Goal: Transaction & Acquisition: Purchase product/service

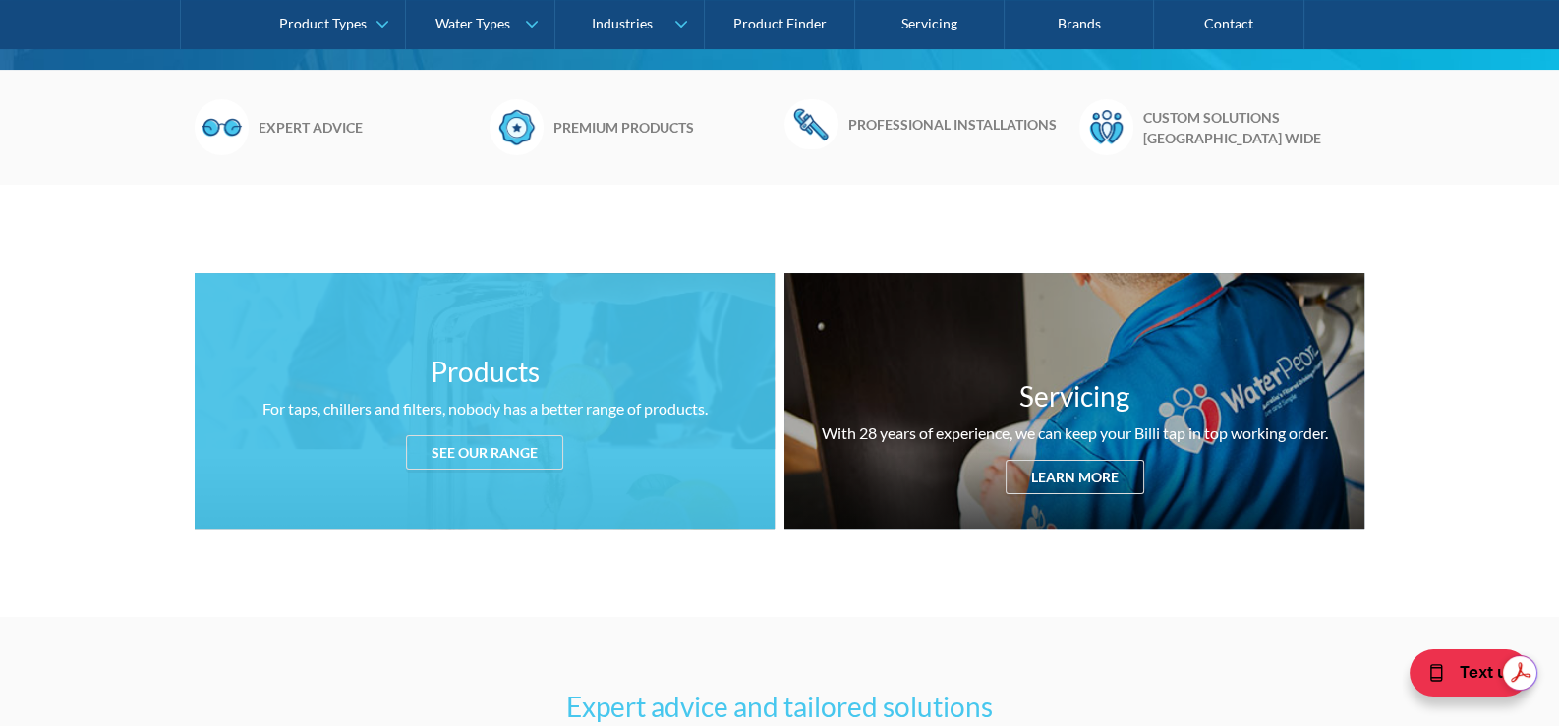
click at [500, 446] on div "See our range" at bounding box center [484, 452] width 157 height 34
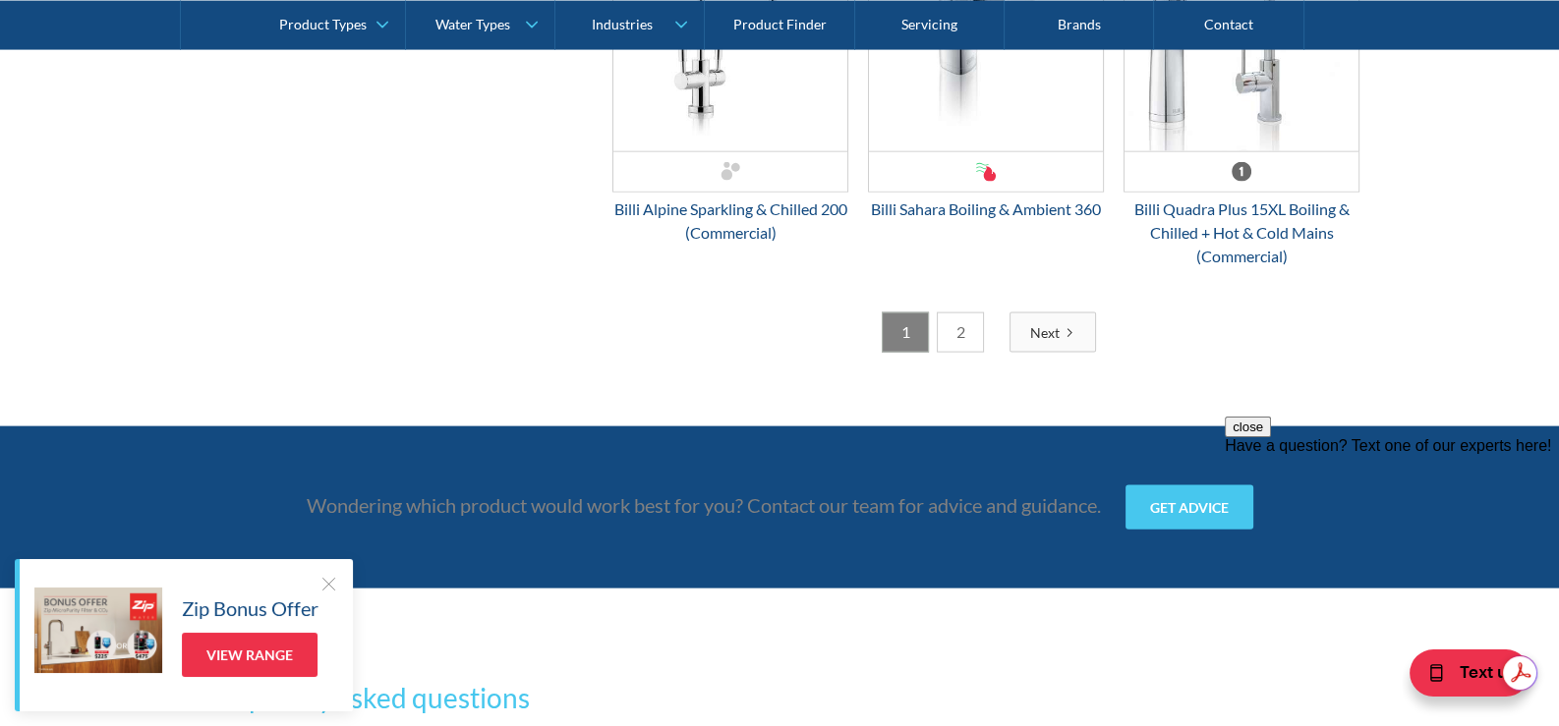
scroll to position [5344, 0]
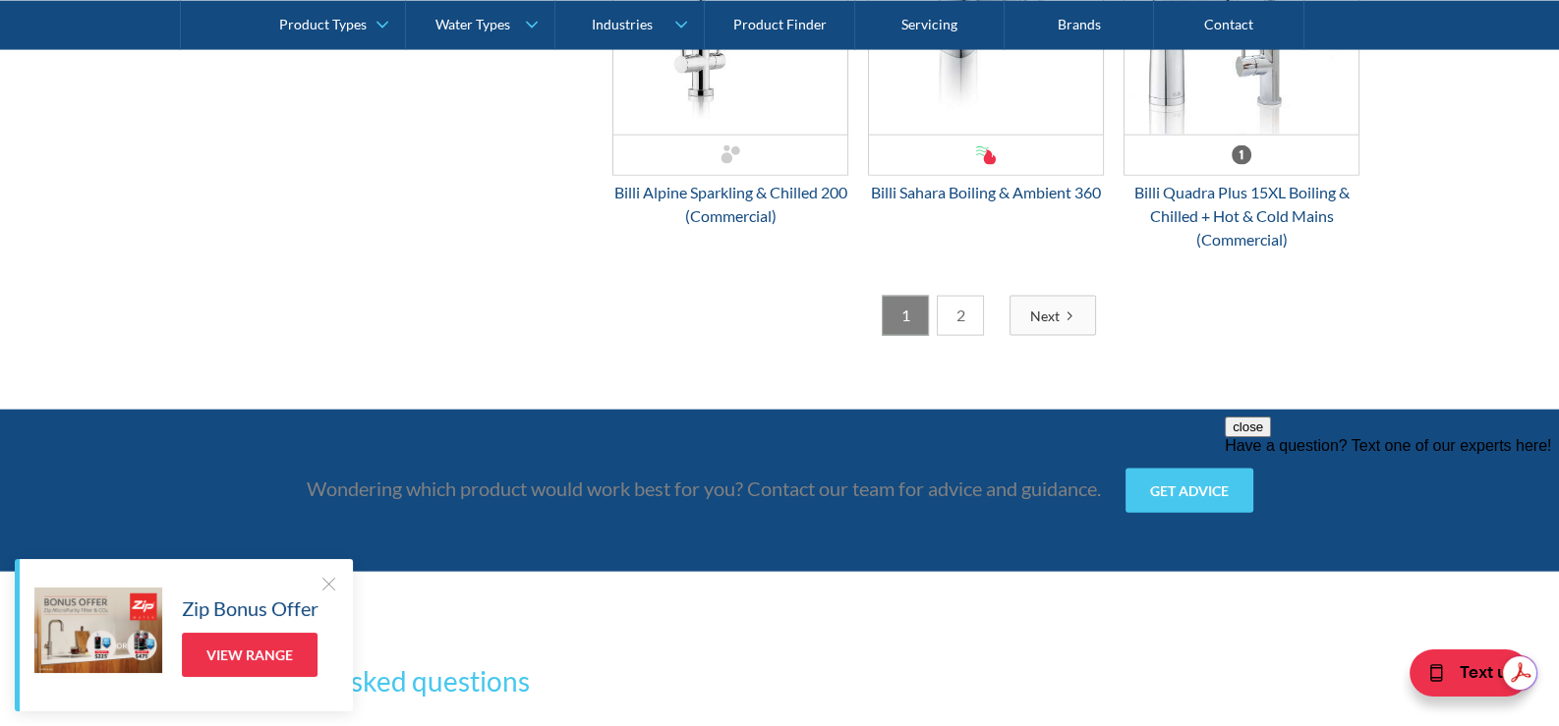
click at [950, 313] on link "2" at bounding box center [960, 316] width 47 height 40
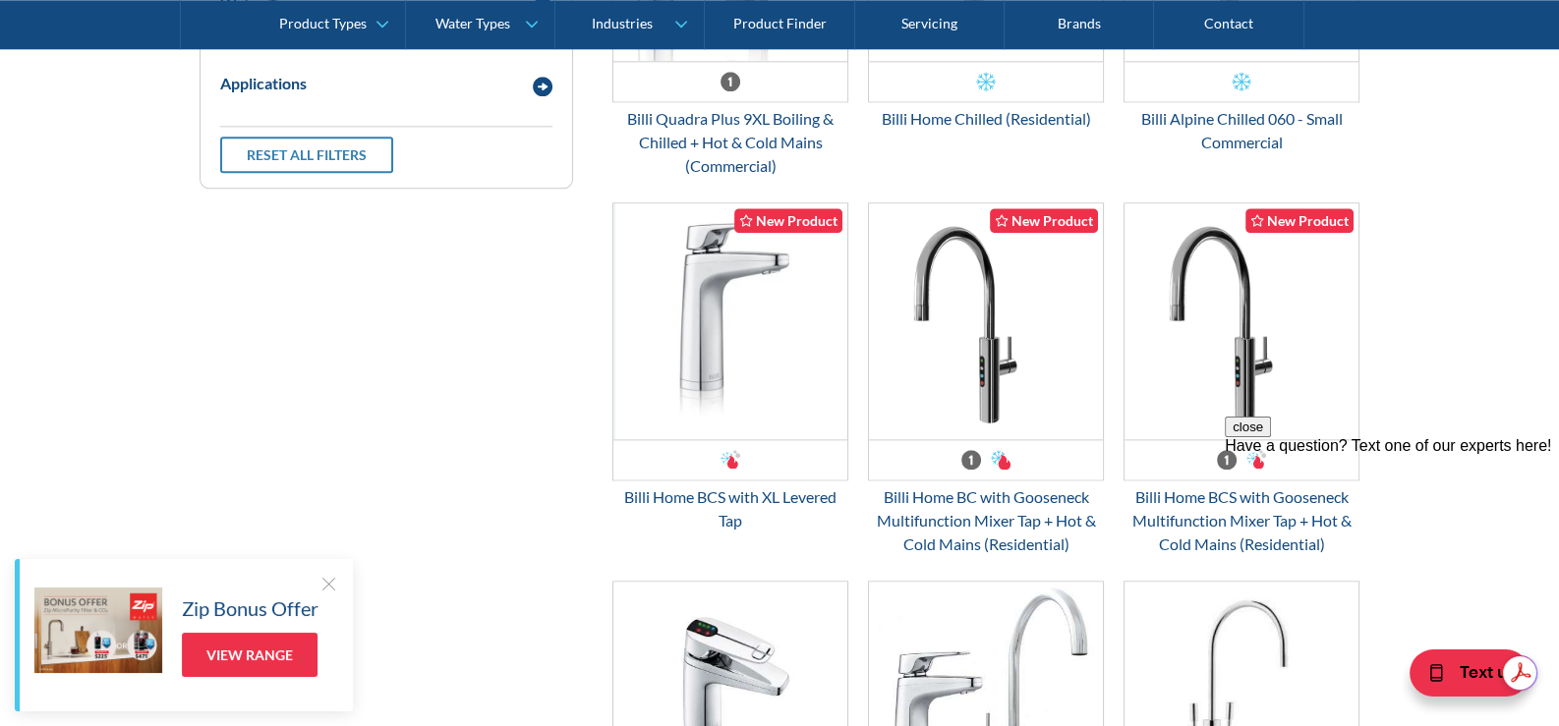
scroll to position [0, 0]
click at [1271, 437] on button "close" at bounding box center [1248, 427] width 46 height 21
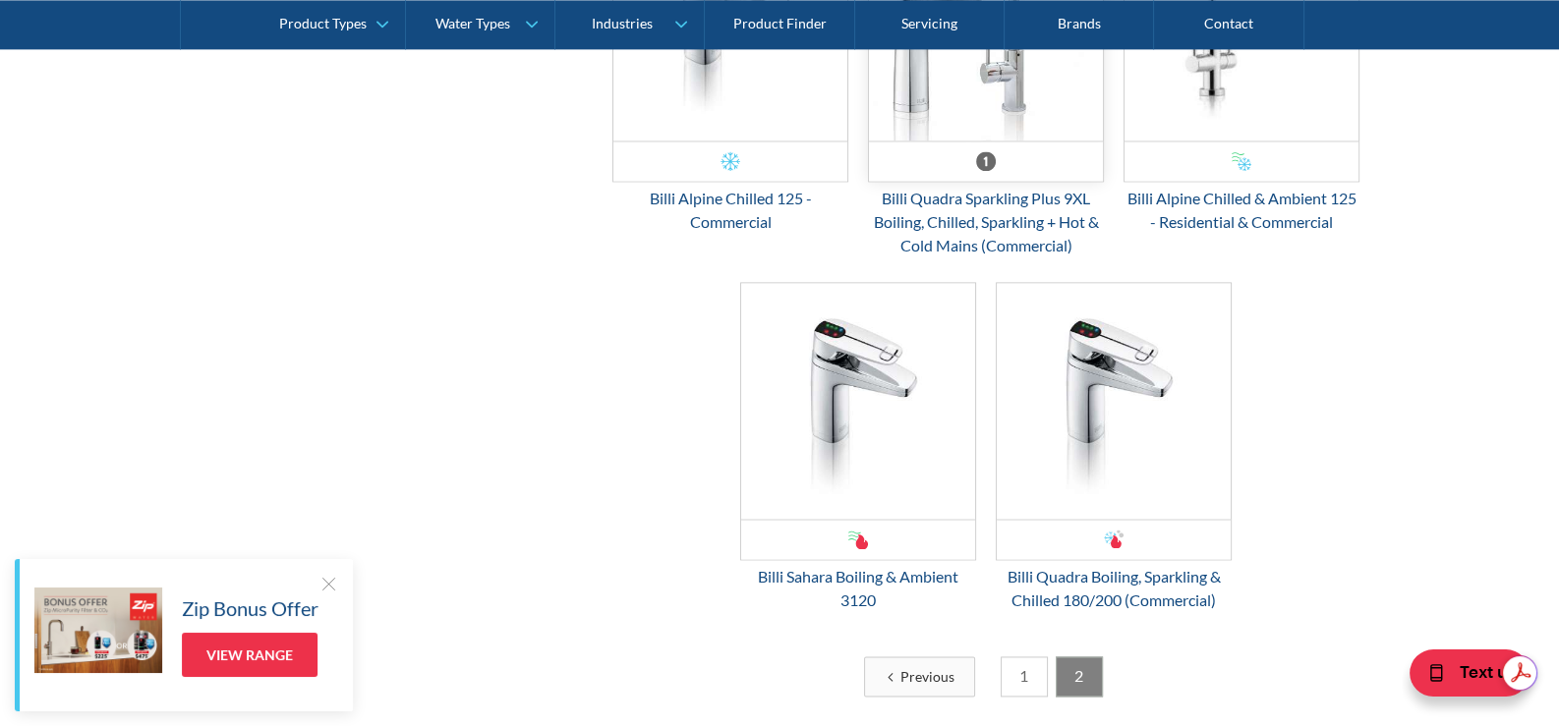
scroll to position [3575, 0]
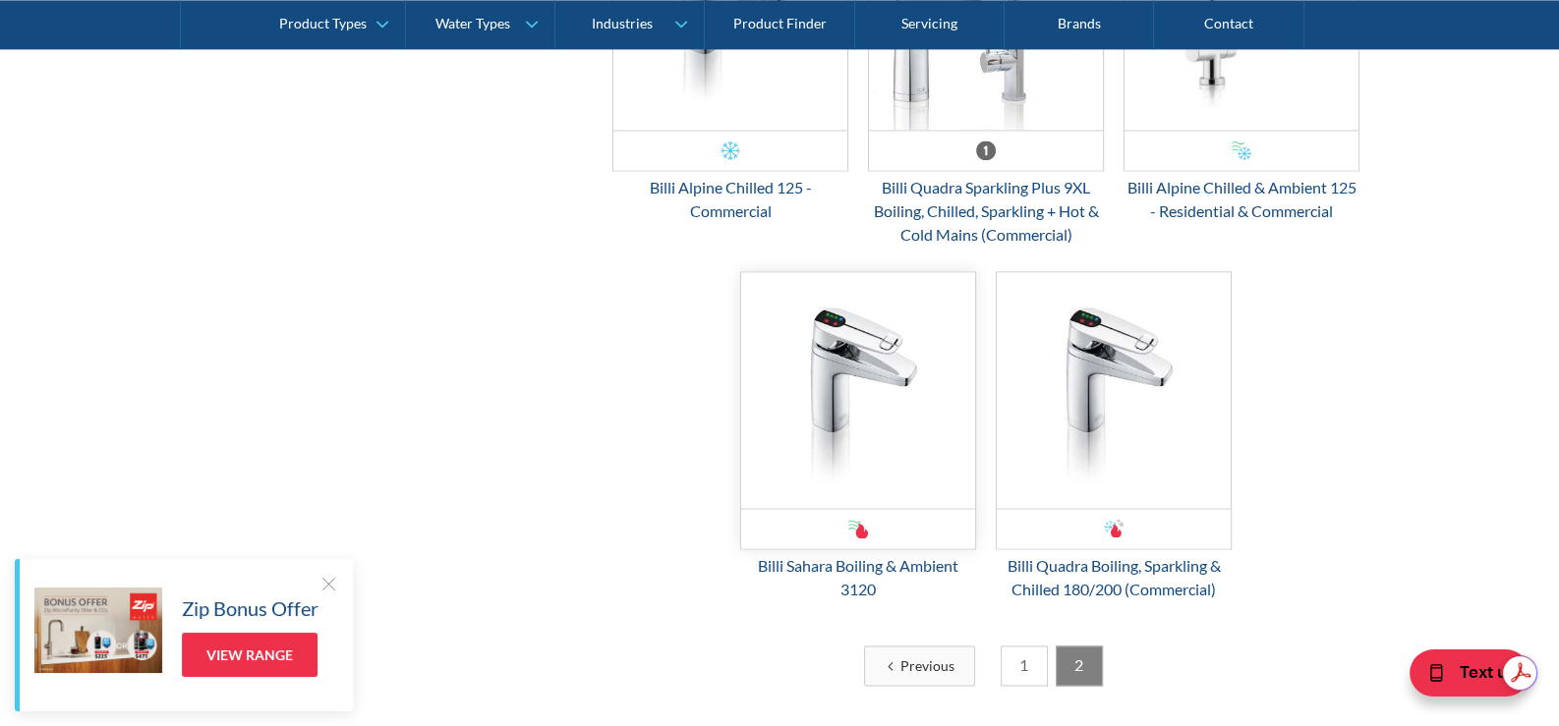
click at [855, 387] on img "Email Form 3" at bounding box center [858, 390] width 234 height 236
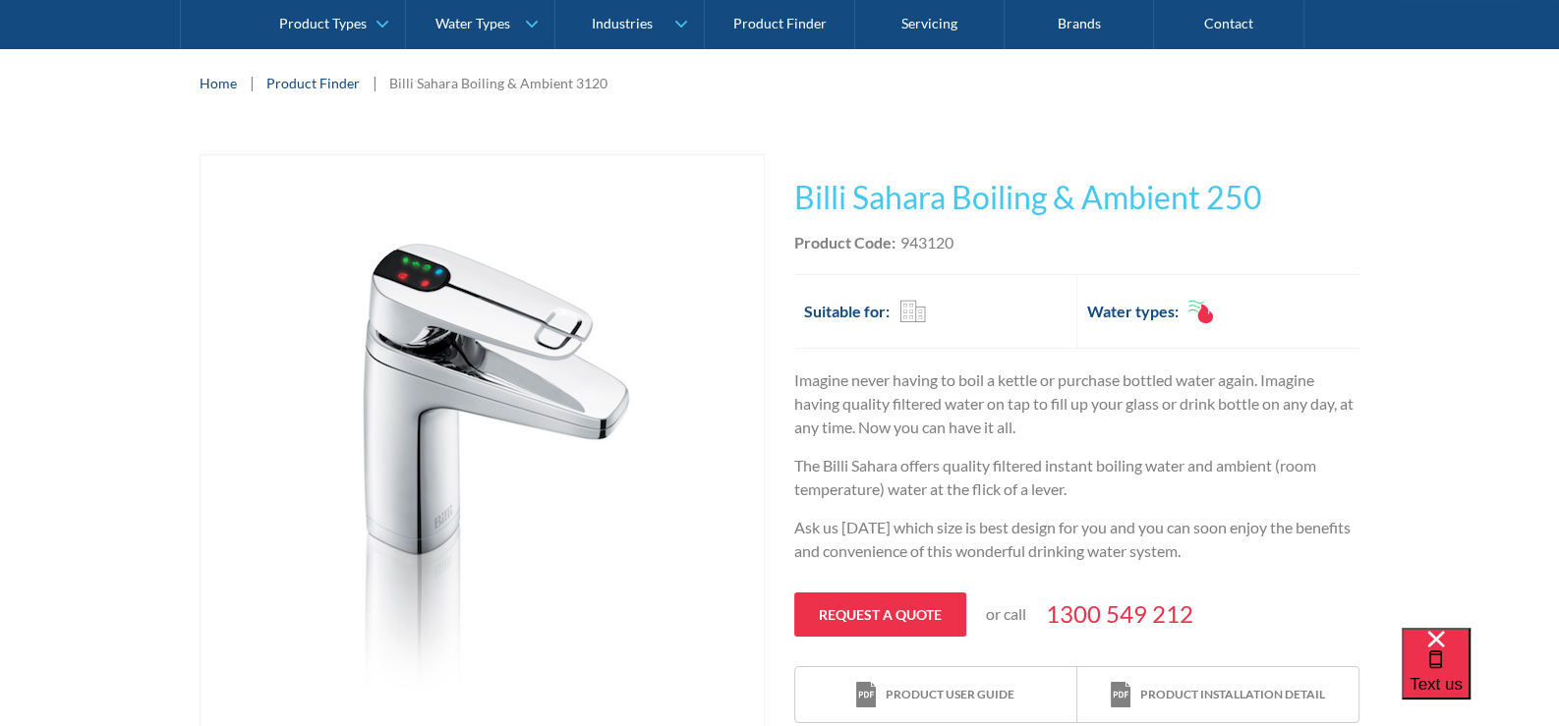
scroll to position [295, 0]
